Goal: Information Seeking & Learning: Learn about a topic

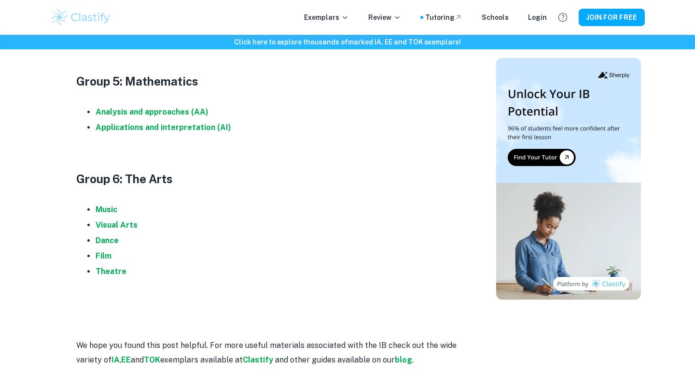
scroll to position [1143, 0]
click at [144, 112] on strong "Analysis and approaches (AA)" at bounding box center [152, 110] width 113 height 9
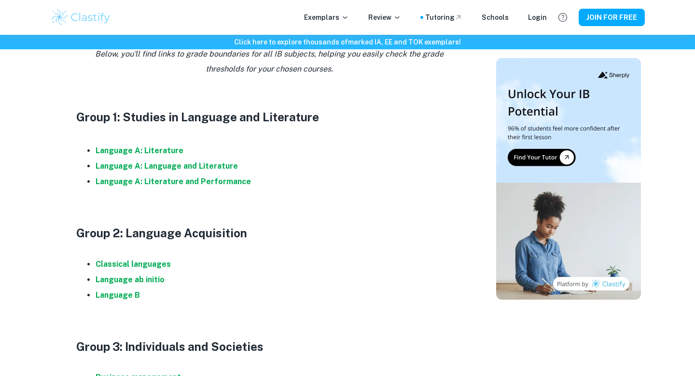
scroll to position [654, 0]
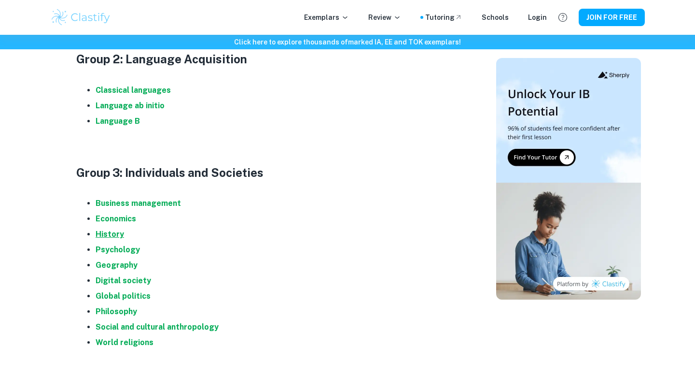
click at [115, 232] on strong "History" at bounding box center [110, 233] width 28 height 9
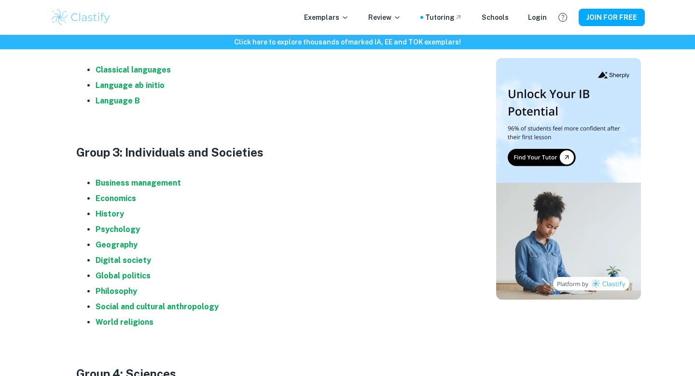
scroll to position [676, 0]
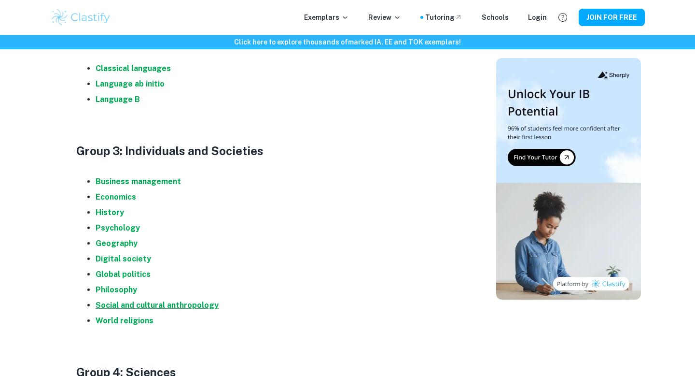
click at [130, 308] on strong "Social and cultural anthropology" at bounding box center [157, 304] width 123 height 9
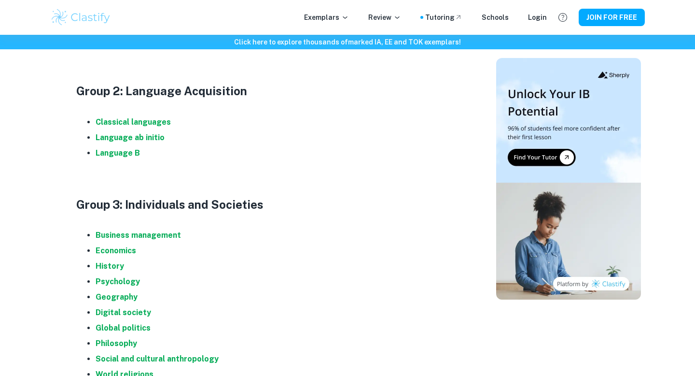
scroll to position [950, 0]
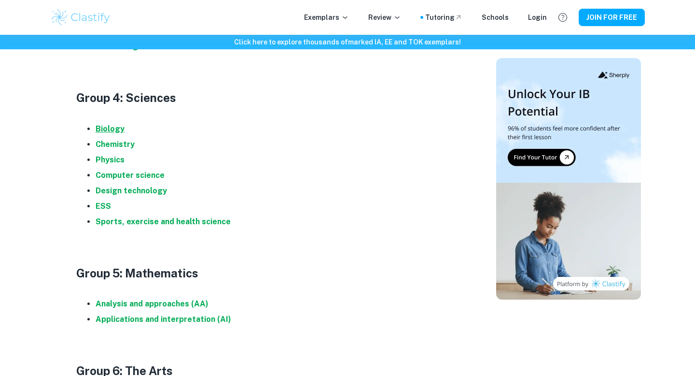
click at [113, 127] on strong "Biology" at bounding box center [110, 128] width 29 height 9
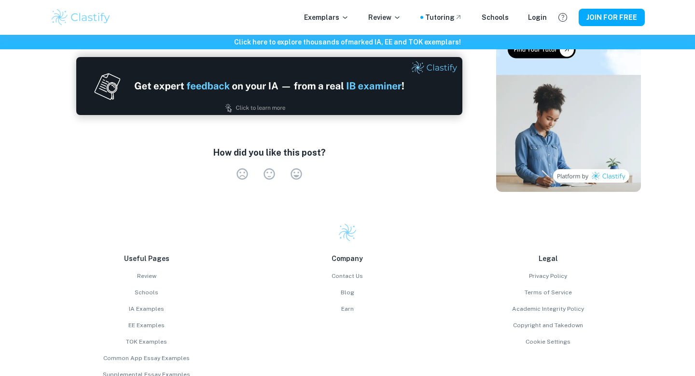
scroll to position [1216, 0]
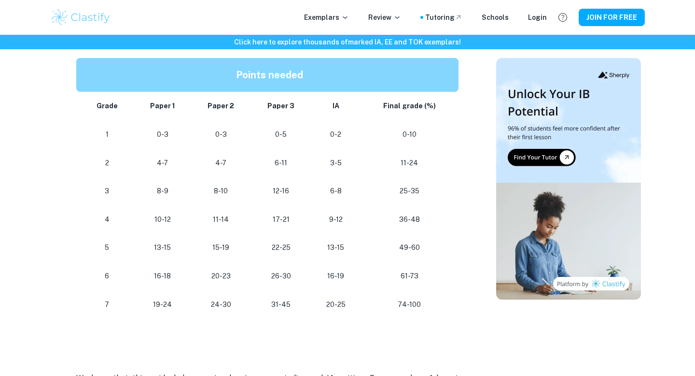
scroll to position [874, 0]
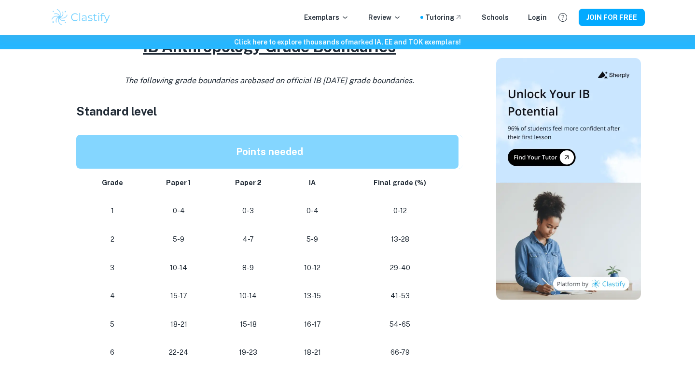
scroll to position [537, 0]
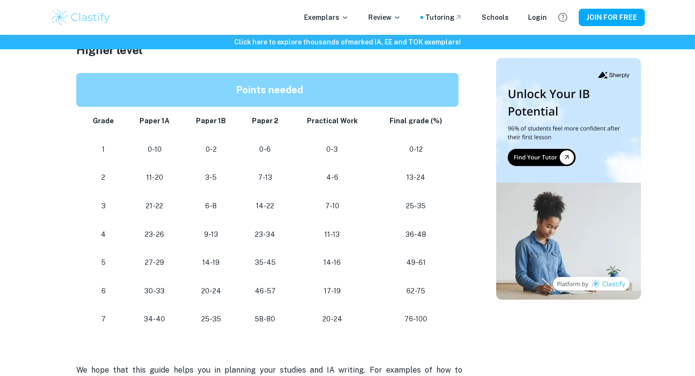
scroll to position [836, 0]
